Goal: Navigation & Orientation: Find specific page/section

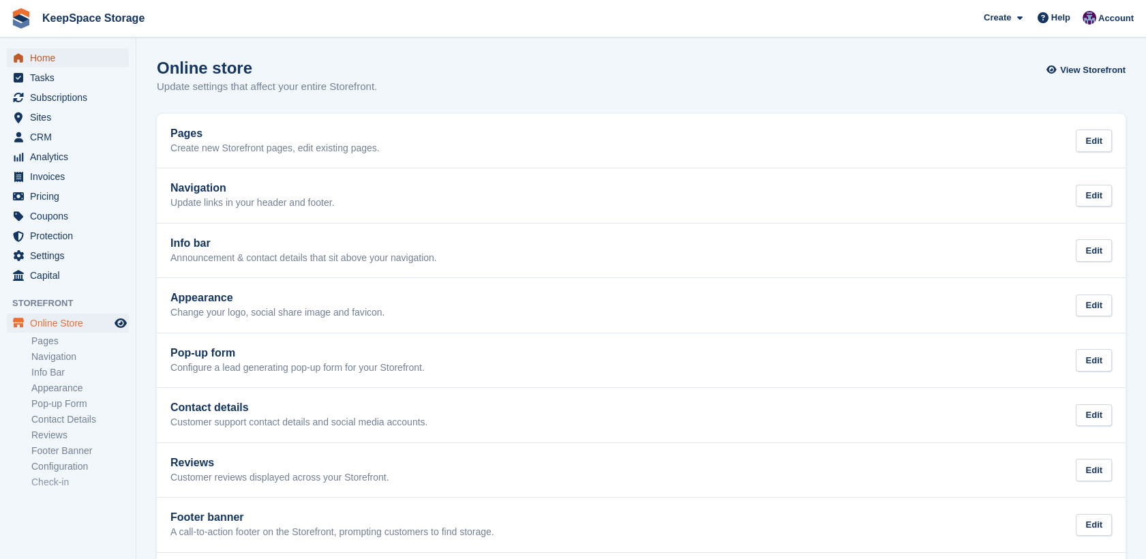
click at [48, 53] on span "Home" at bounding box center [71, 57] width 82 height 19
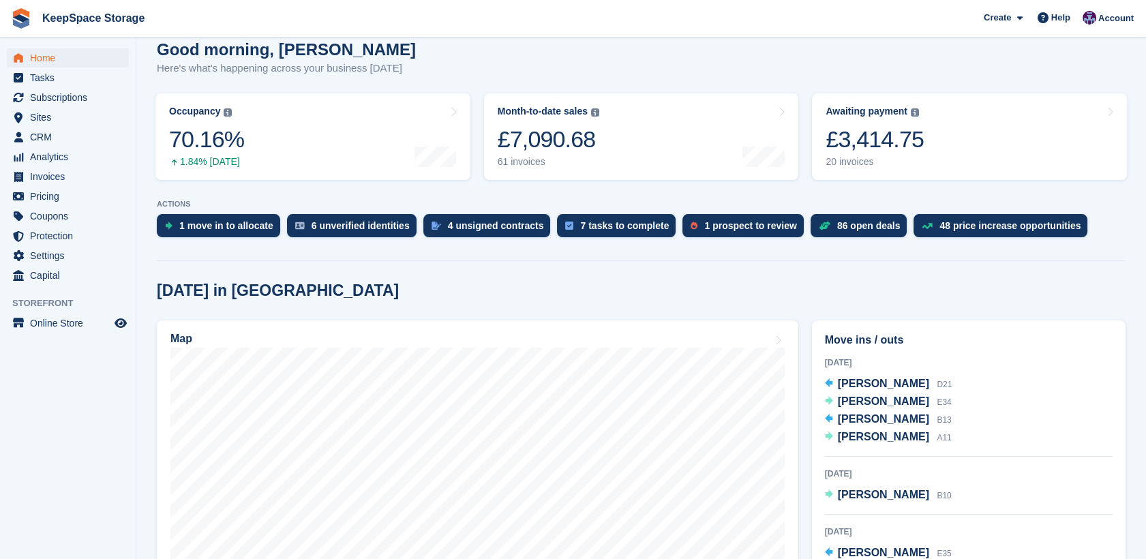
scroll to position [133, 0]
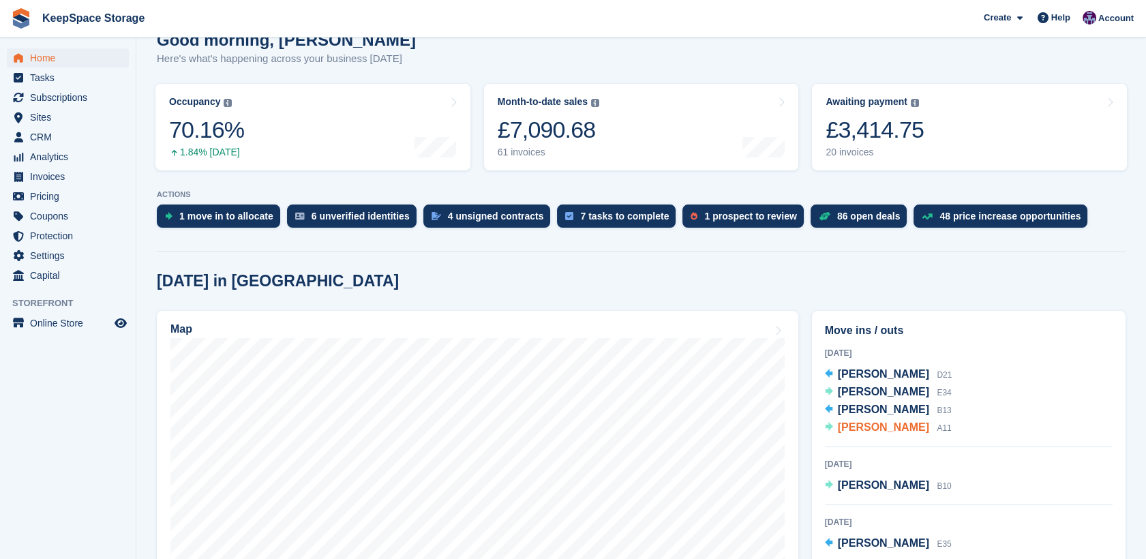
click at [905, 427] on span "Jennifer L Kealey" at bounding box center [883, 427] width 91 height 12
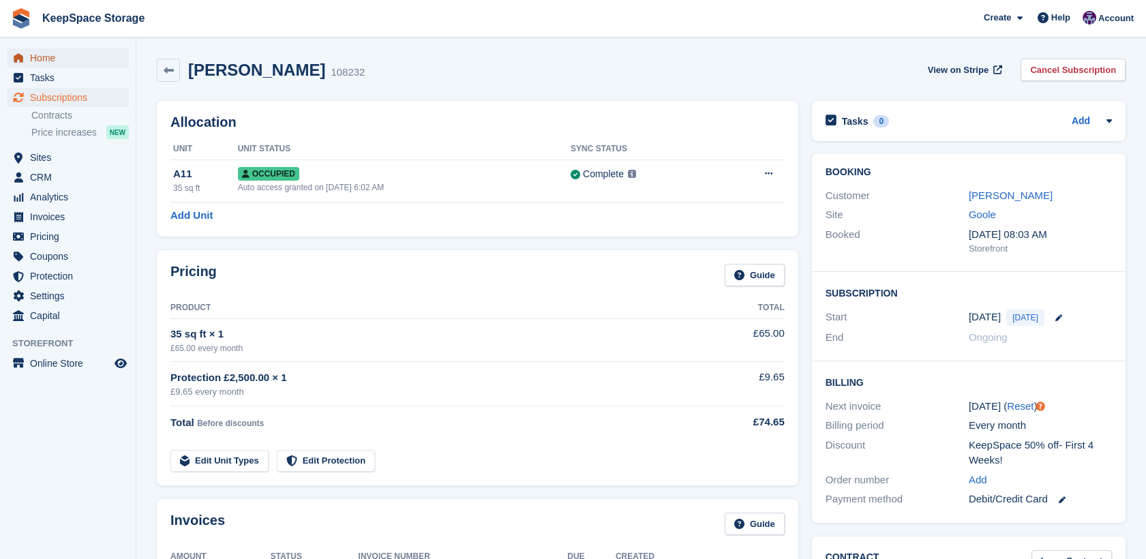
click at [53, 59] on span "Home" at bounding box center [71, 57] width 82 height 19
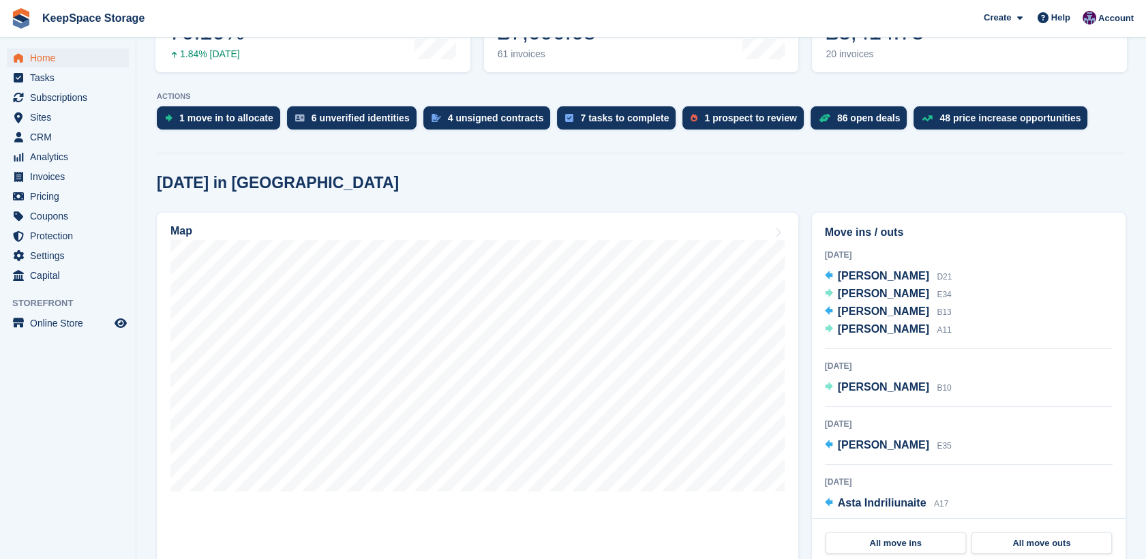
scroll to position [234, 0]
